Goal: Task Accomplishment & Management: Complete application form

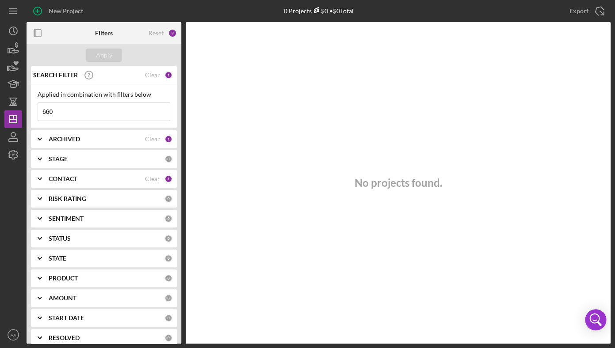
click at [72, 162] on div "STAGE" at bounding box center [107, 159] width 116 height 7
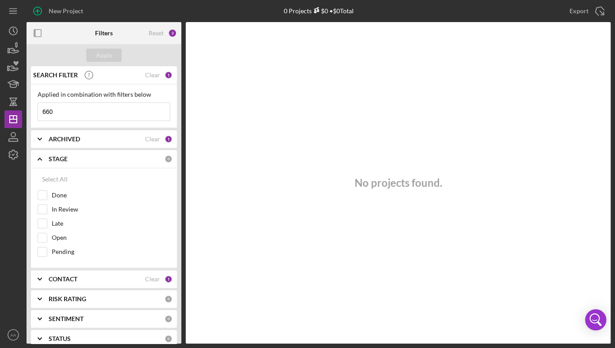
click at [71, 279] on b "CONTACT" at bounding box center [63, 279] width 29 height 7
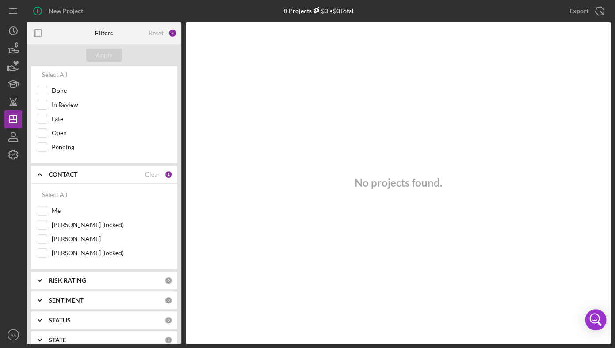
scroll to position [125, 0]
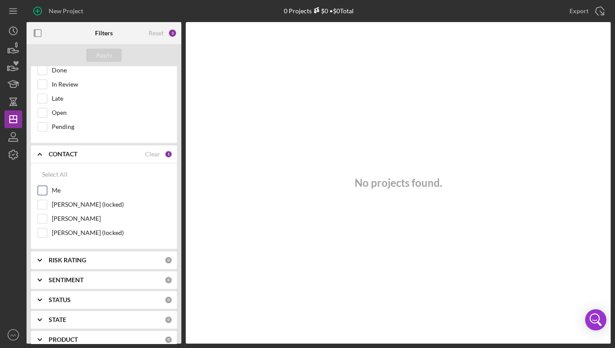
click at [46, 190] on input "Me" at bounding box center [42, 190] width 9 height 9
checkbox input "true"
click at [40, 205] on input "[PERSON_NAME] (locked)" at bounding box center [42, 204] width 9 height 9
checkbox input "true"
click at [102, 63] on div "Apply" at bounding box center [104, 55] width 155 height 22
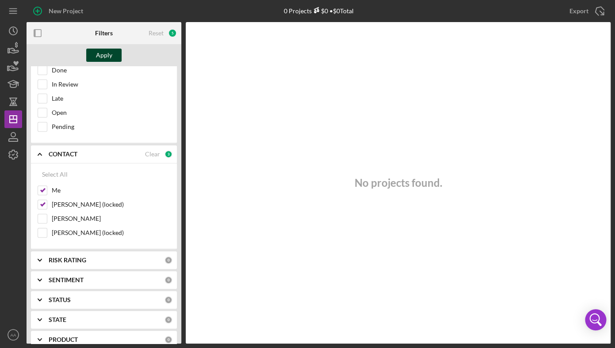
click at [102, 57] on div "Apply" at bounding box center [104, 55] width 16 height 13
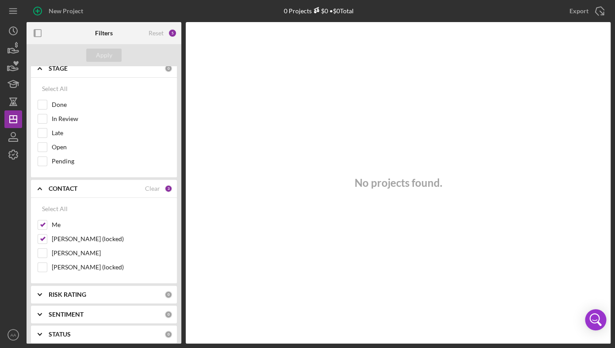
scroll to position [0, 0]
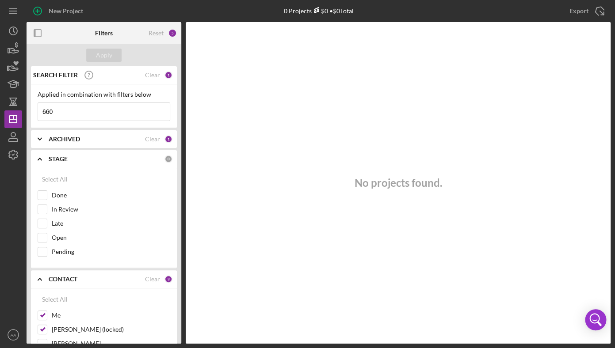
click at [65, 108] on input "660" at bounding box center [104, 112] width 132 height 18
type input "6"
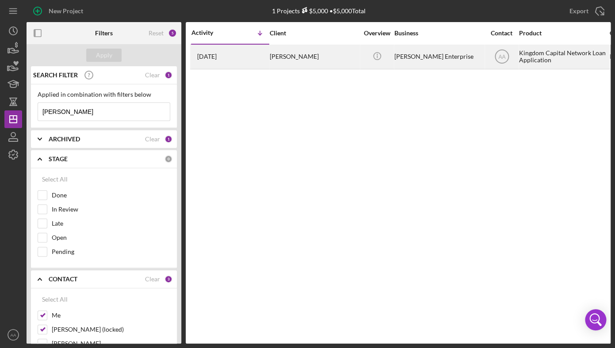
type input "[PERSON_NAME]"
click at [295, 55] on div "[PERSON_NAME]" at bounding box center [314, 56] width 88 height 23
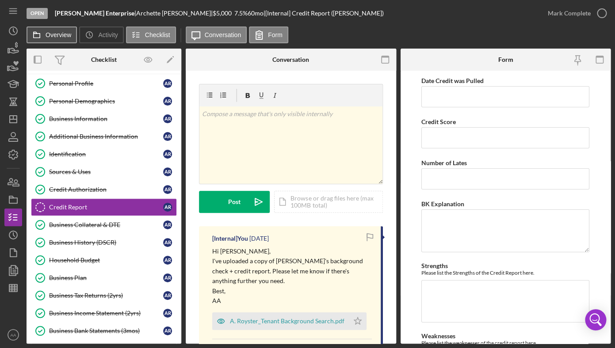
scroll to position [19, 0]
click at [60, 35] on label "Overview" at bounding box center [59, 34] width 26 height 7
click at [60, 35] on button "Overview" at bounding box center [52, 35] width 50 height 17
click at [22, 171] on div "Icon/History Activity Loans Grants Educational Long-Term Icon/Dashboard Dashboa…" at bounding box center [13, 183] width 18 height 322
click at [19, 186] on icon "button" at bounding box center [13, 182] width 22 height 22
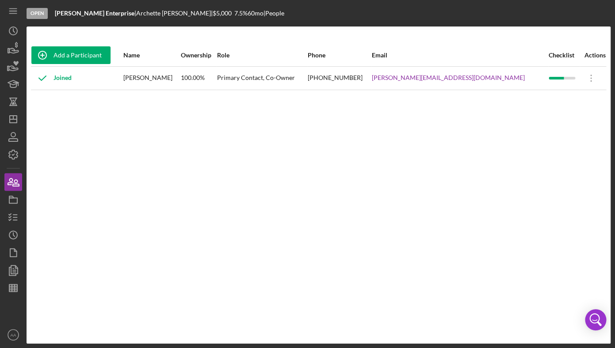
click at [327, 160] on div "Add a Participant Name Ownership Role Phone Email Checklist Actions Joined [PER…" at bounding box center [319, 185] width 584 height 282
